Goal: Information Seeking & Learning: Learn about a topic

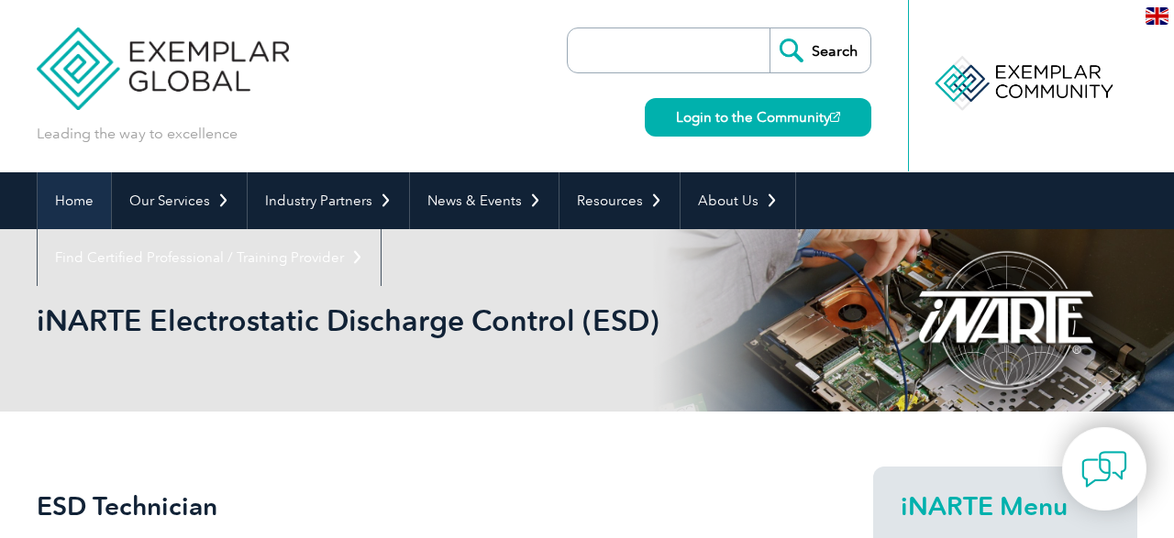
click at [69, 197] on link "Home" at bounding box center [74, 200] width 73 height 57
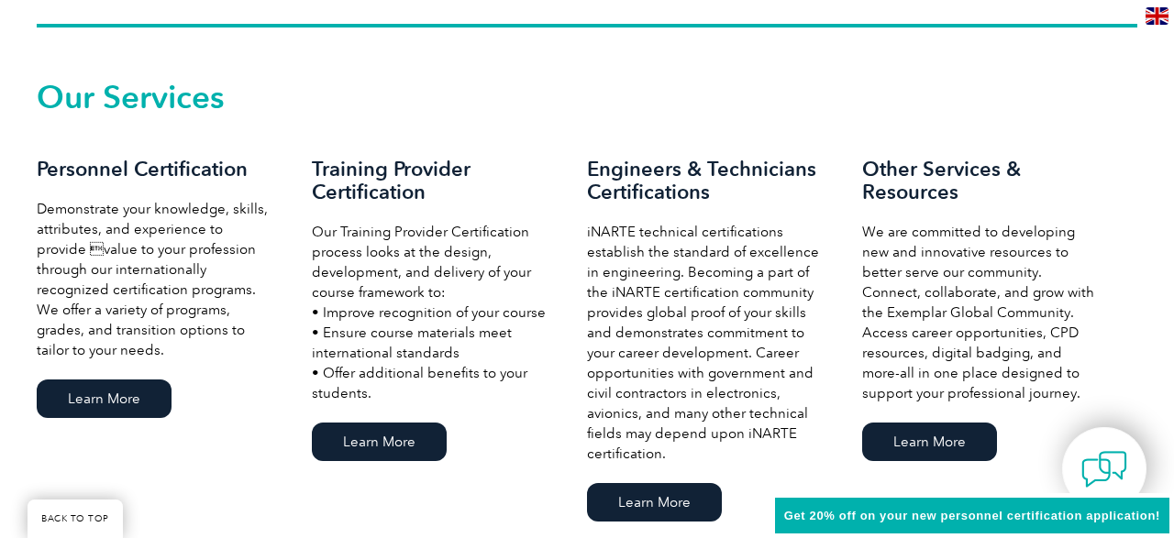
scroll to position [1335, 0]
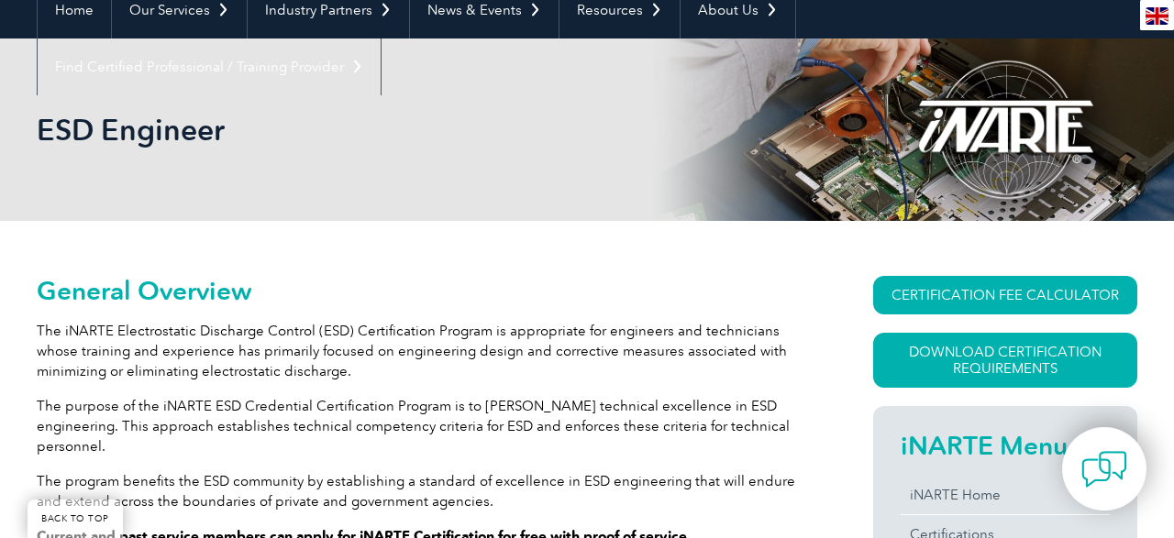
scroll to position [286, 0]
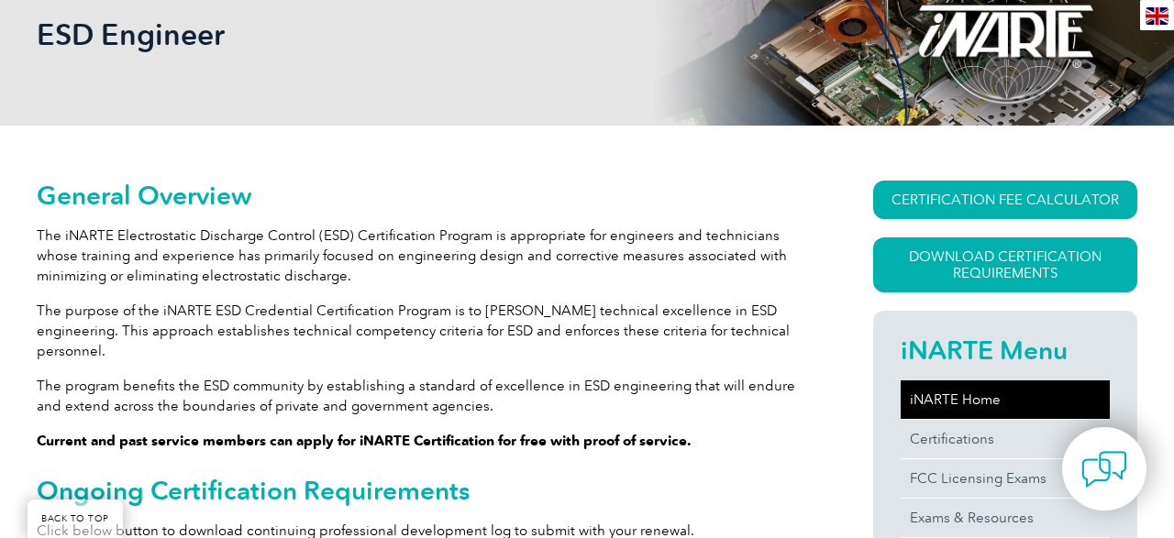
click at [962, 401] on link "iNARTE Home" at bounding box center [1004, 400] width 209 height 39
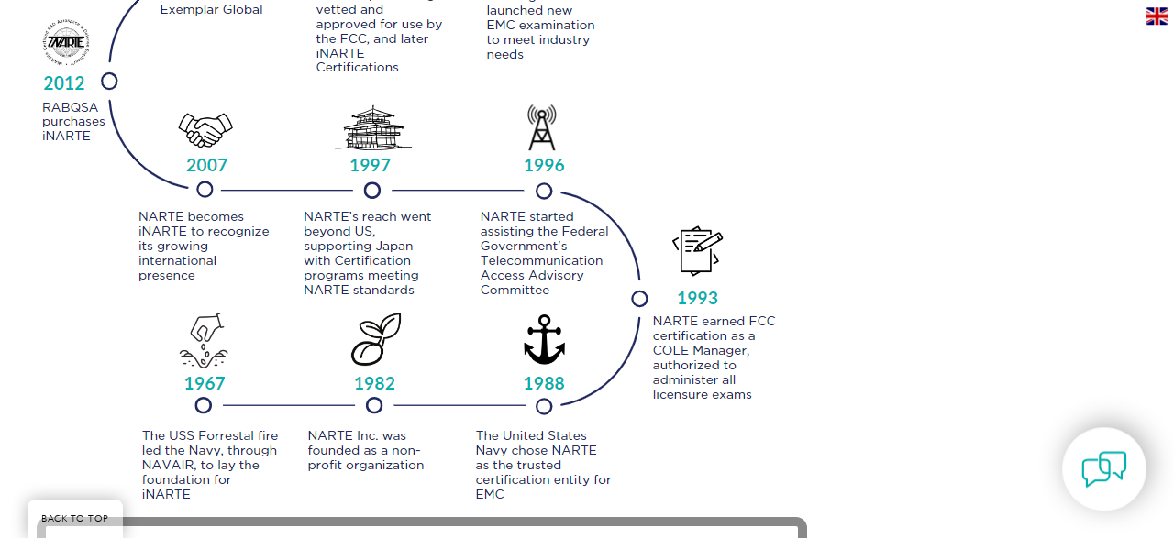
scroll to position [2259, 0]
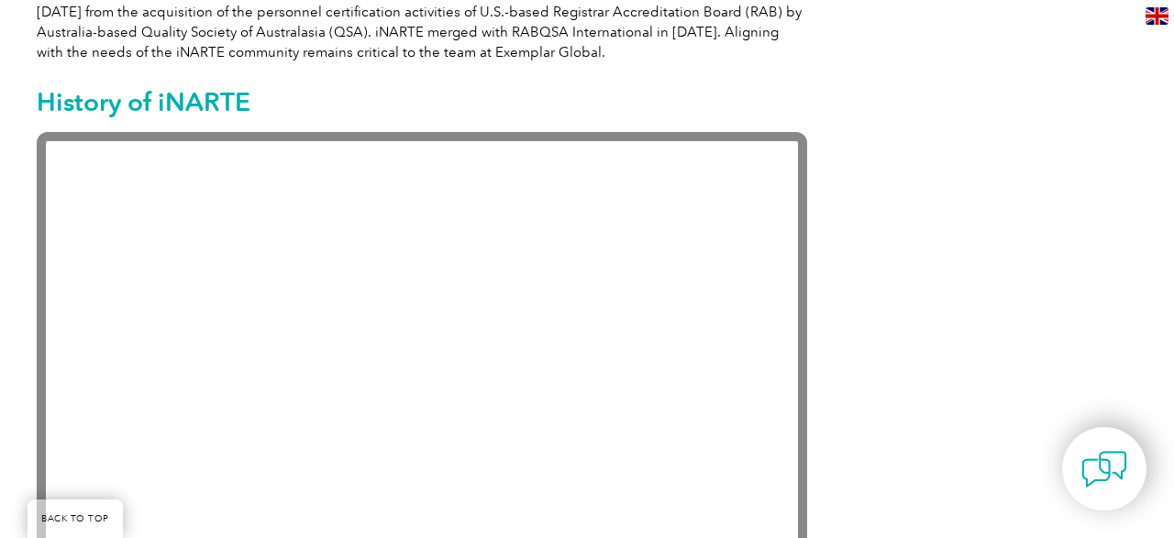
scroll to position [1240, 0]
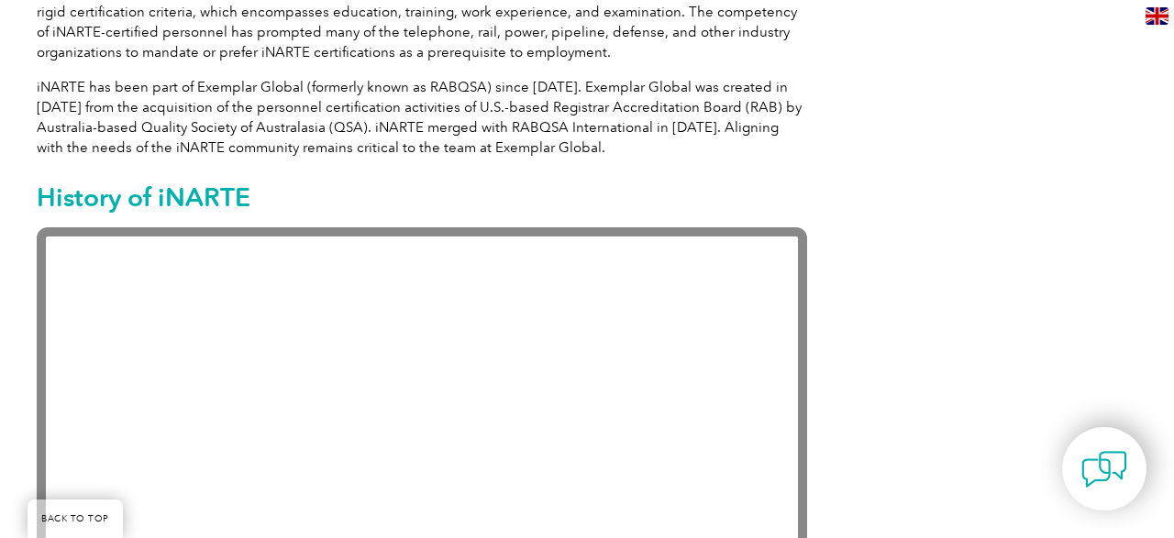
click at [302, 85] on p "iNARTE has been part of Exemplar Global (formerly known as RABQSA) since 2012. …" at bounding box center [422, 117] width 770 height 81
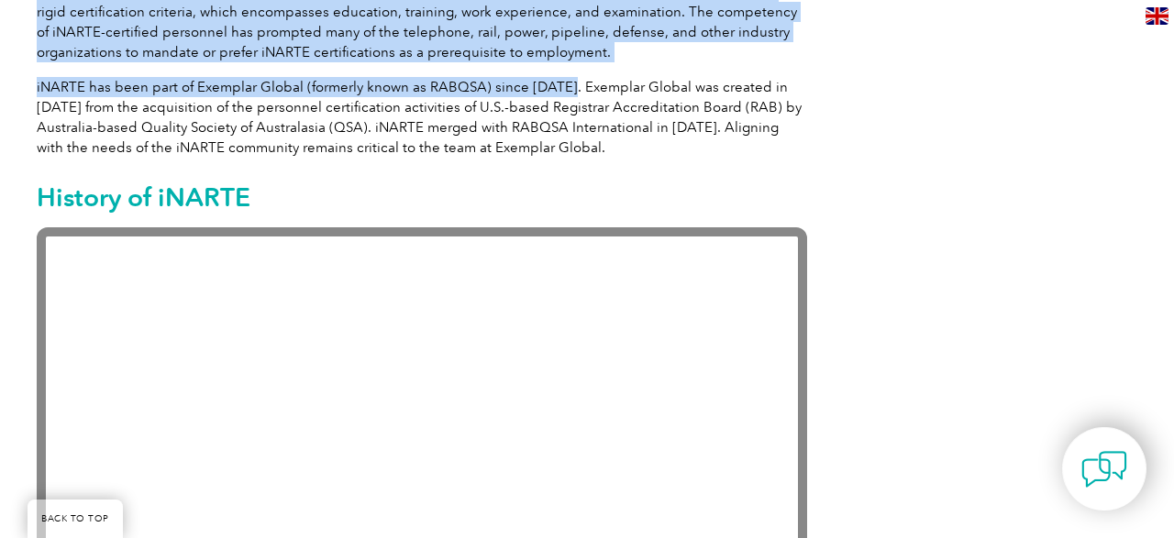
drag, startPoint x: 562, startPoint y: 87, endPoint x: 32, endPoint y: 83, distance: 530.0
copy div "About NARTE (National Association for Radio, Telecommunications and Electromagn…"
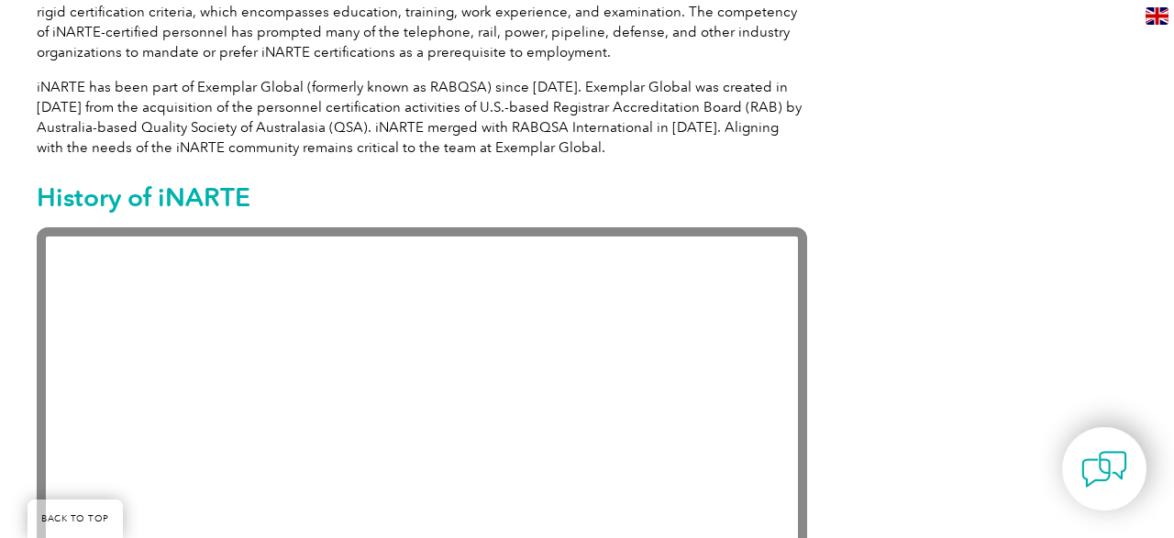
drag, startPoint x: 44, startPoint y: 86, endPoint x: 553, endPoint y: 56, distance: 509.8
click at [47, 83] on p "iNARTE has been part of Exemplar Global (formerly known as RABQSA) since 2012. …" at bounding box center [422, 117] width 770 height 81
drag, startPoint x: 559, startPoint y: 87, endPoint x: 521, endPoint y: 79, distance: 39.4
click at [523, 80] on p "iNARTE has been part of Exemplar Global (formerly known as RABQSA) since 2012. …" at bounding box center [422, 117] width 770 height 81
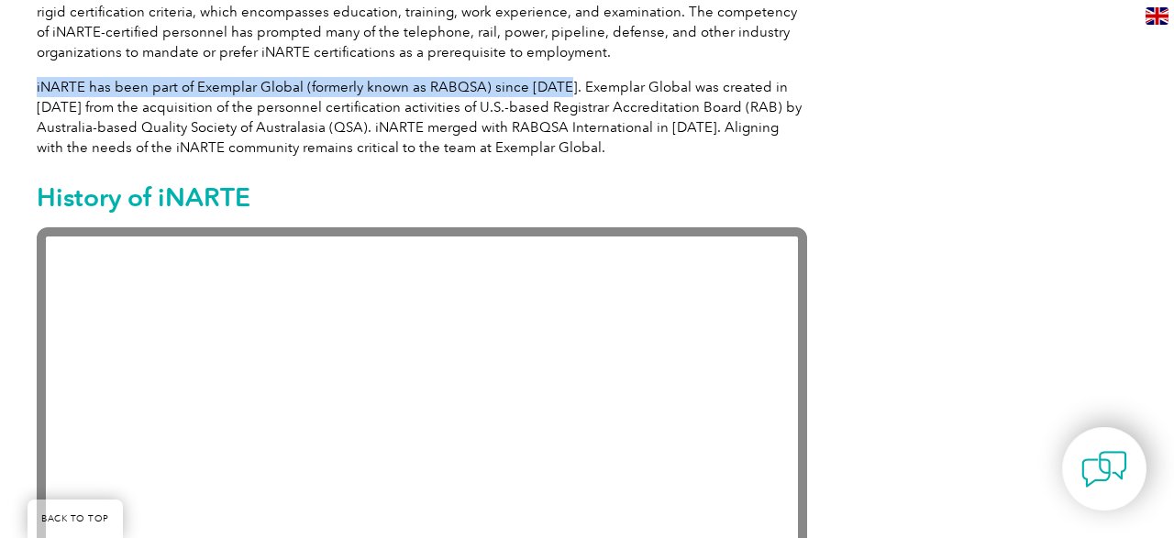
drag, startPoint x: 37, startPoint y: 85, endPoint x: 558, endPoint y: 86, distance: 521.8
click at [558, 86] on p "iNARTE has been part of Exemplar Global (formerly known as RABQSA) since 2012. …" at bounding box center [422, 117] width 770 height 81
copy p "iNARTE has been part of Exemplar Global (formerly known as RABQSA) since 2012."
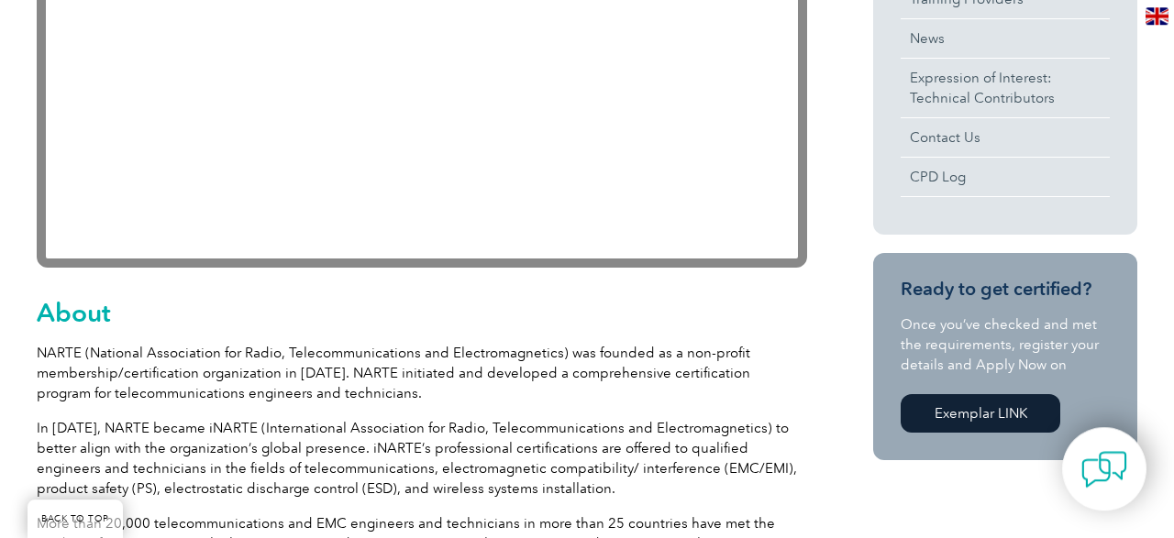
scroll to position [321, 0]
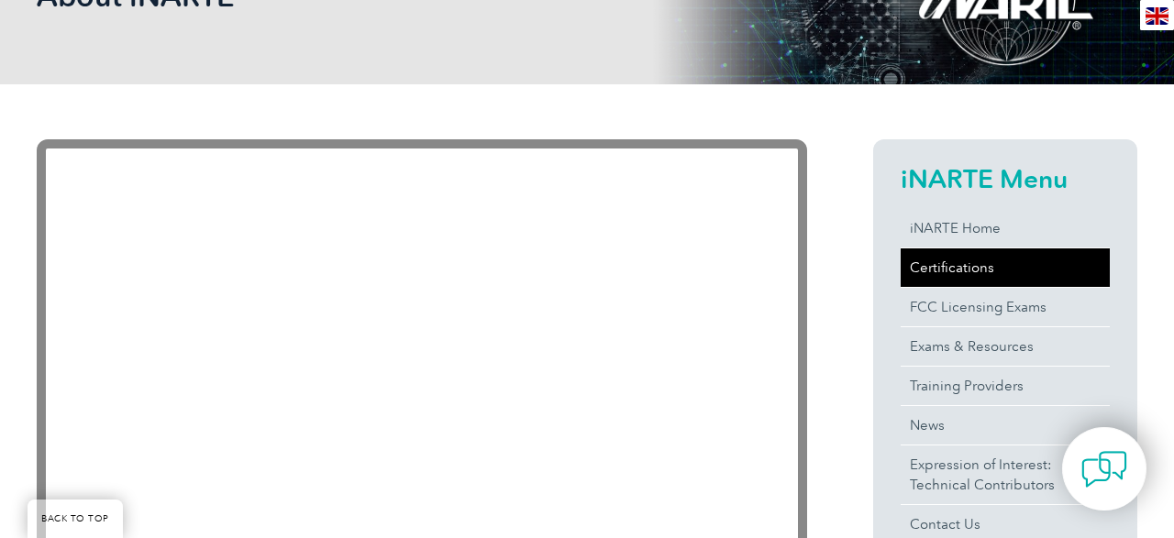
click at [983, 265] on link "Certifications" at bounding box center [1004, 267] width 209 height 39
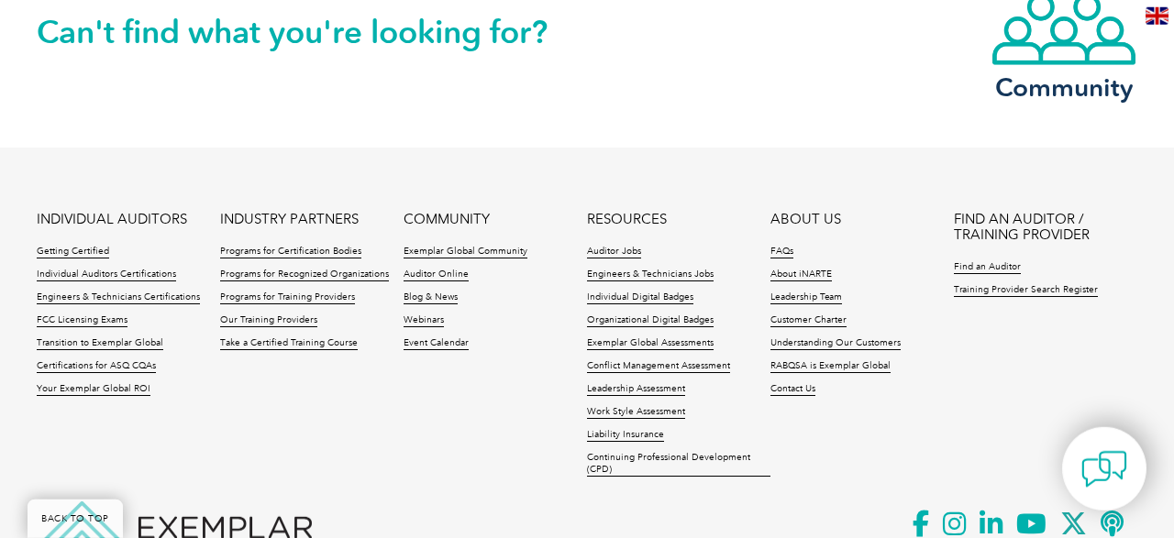
scroll to position [1717, 0]
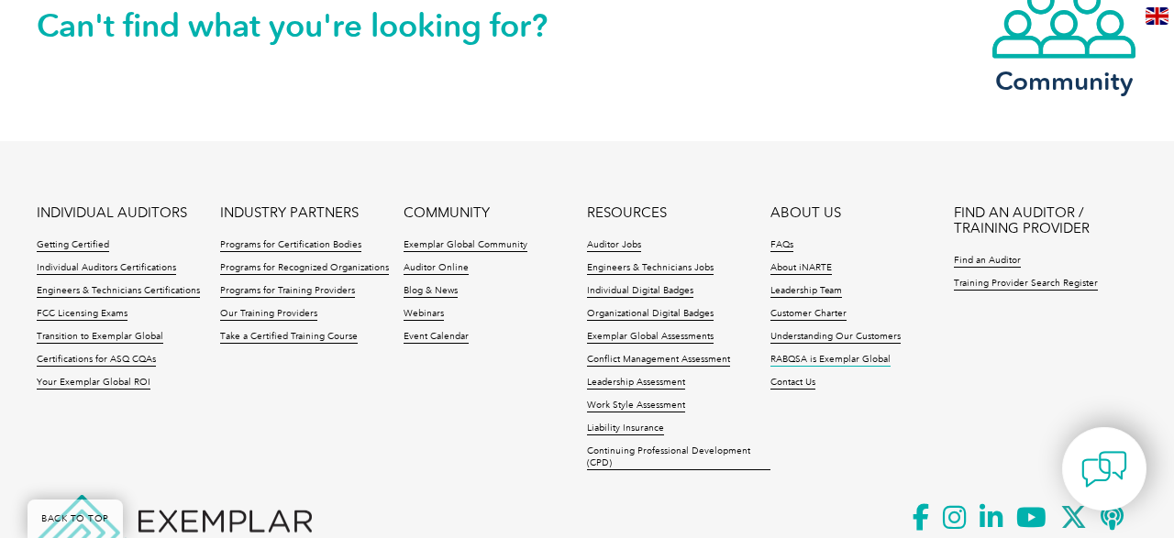
click at [821, 354] on link "RABQSA is Exemplar Global" at bounding box center [830, 360] width 120 height 13
click at [995, 278] on link "Training Provider Search Register" at bounding box center [1026, 284] width 144 height 13
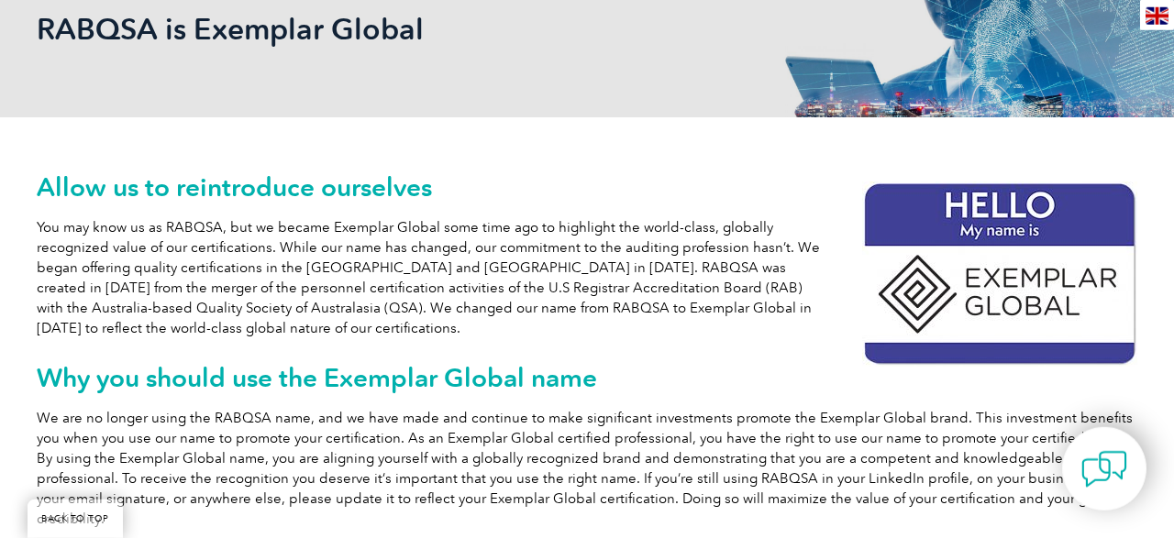
scroll to position [286, 0]
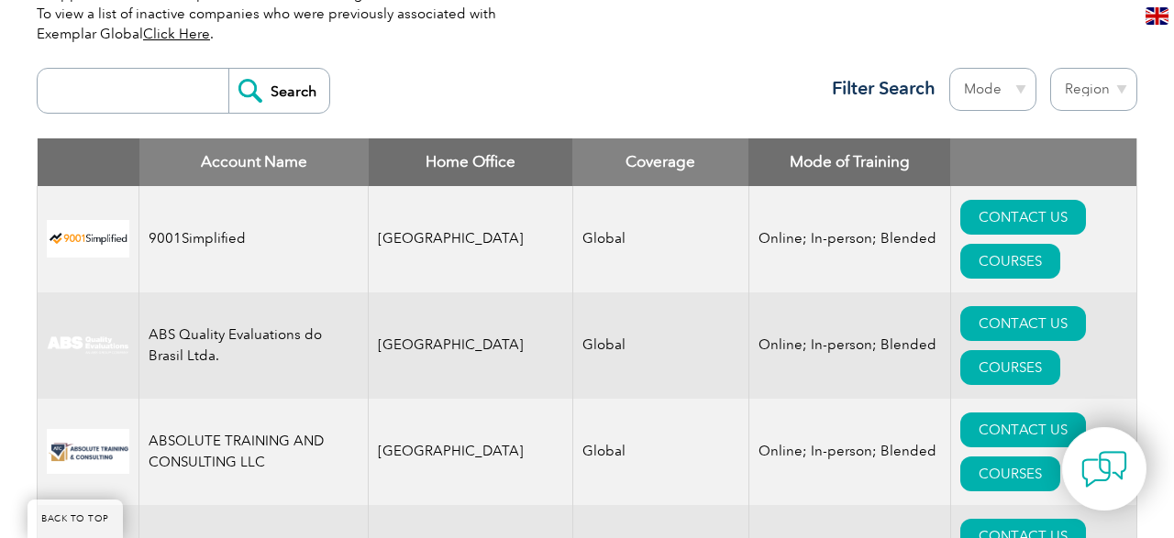
scroll to position [763, 0]
